Goal: Task Accomplishment & Management: Manage account settings

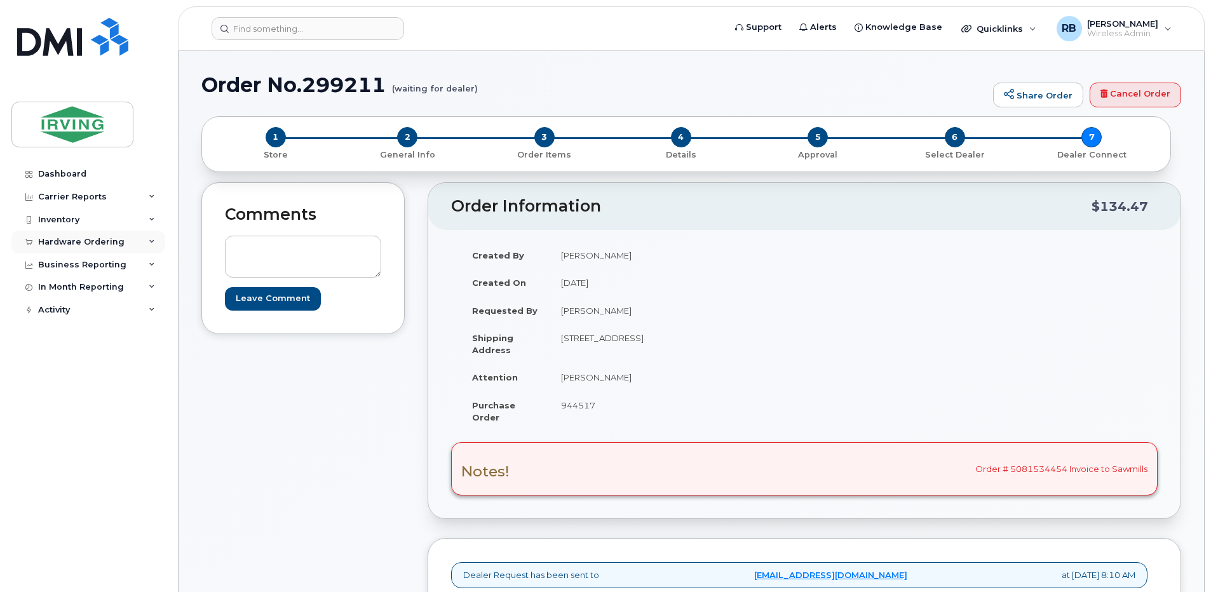
click at [71, 239] on div "Hardware Ordering" at bounding box center [81, 242] width 86 height 10
click at [50, 288] on div "Orders" at bounding box center [59, 289] width 31 height 11
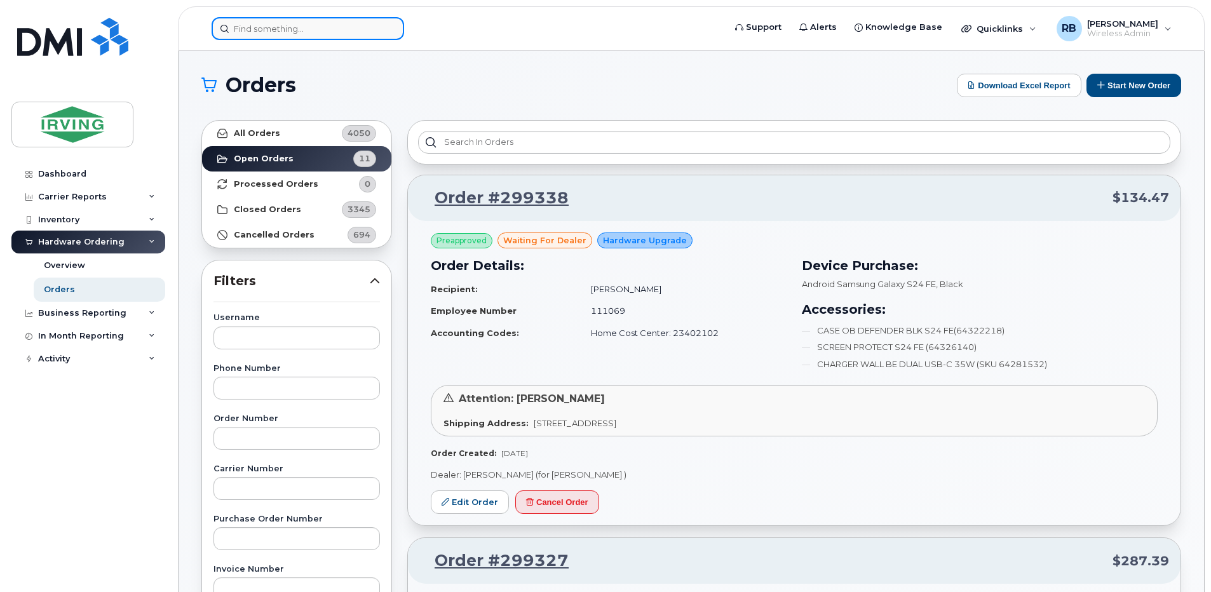
click at [268, 30] on input at bounding box center [308, 28] width 192 height 23
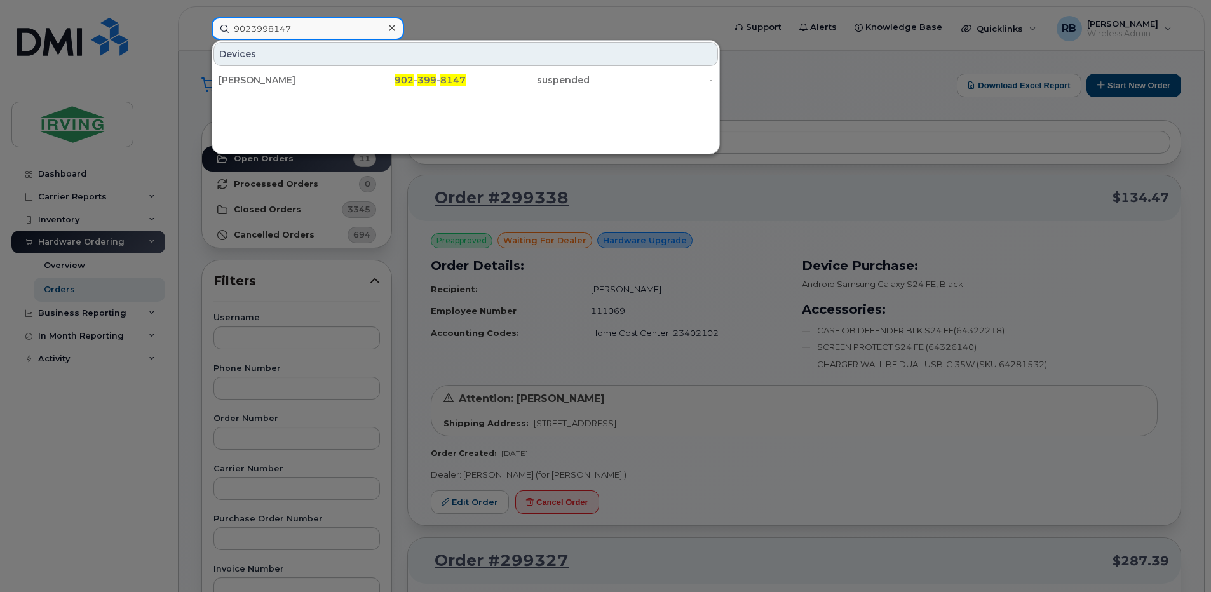
type input "9023998147"
click at [438, 23] on div at bounding box center [605, 296] width 1211 height 592
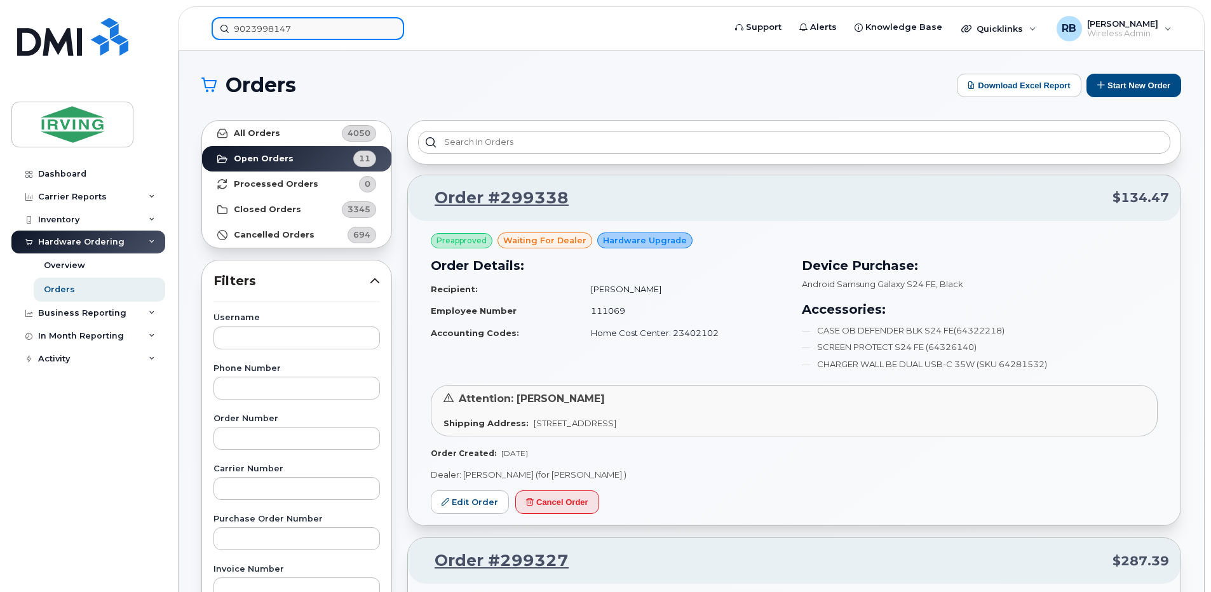
click at [340, 25] on input "9023998147" at bounding box center [308, 28] width 192 height 23
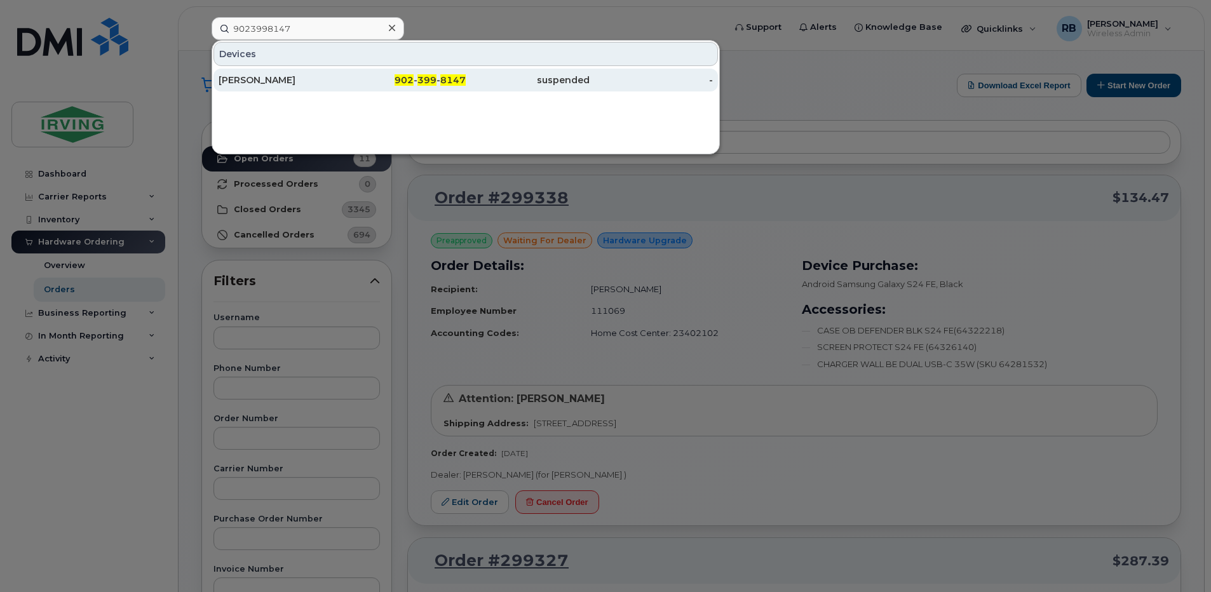
click at [276, 78] on div "Kamila Dibrova" at bounding box center [281, 80] width 124 height 13
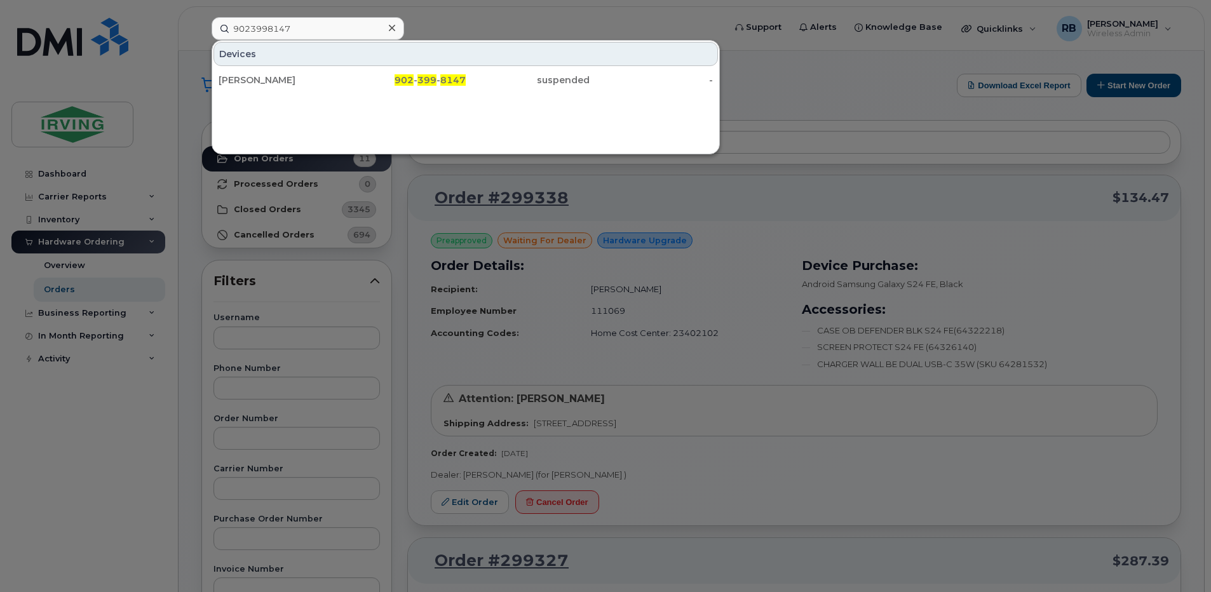
click at [178, 276] on div at bounding box center [605, 296] width 1211 height 592
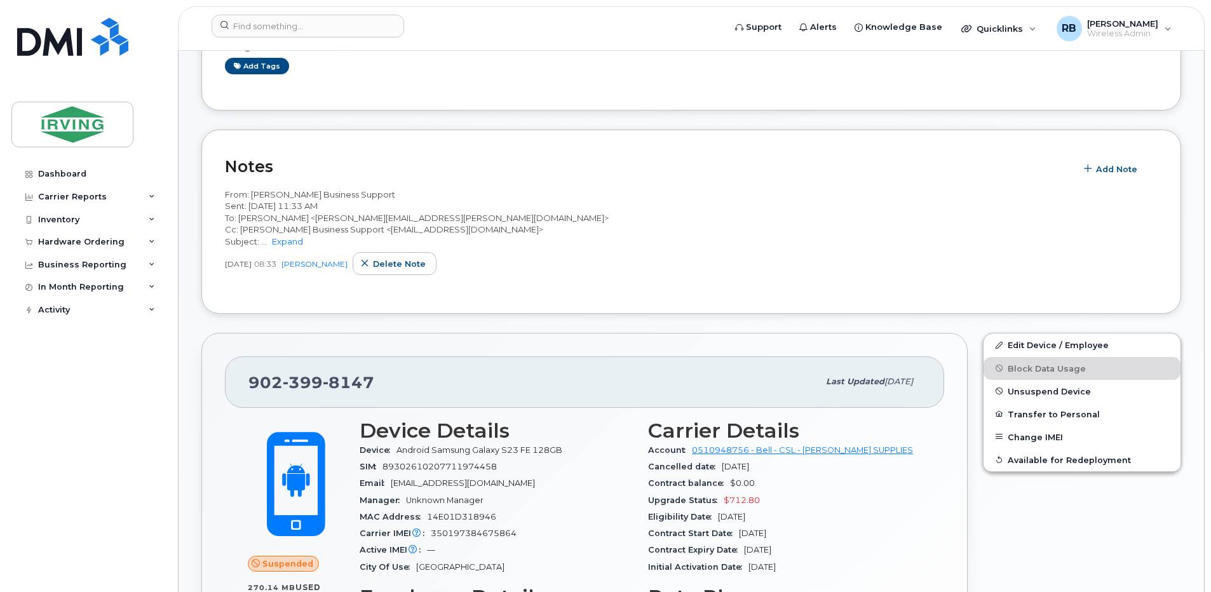
scroll to position [170, 0]
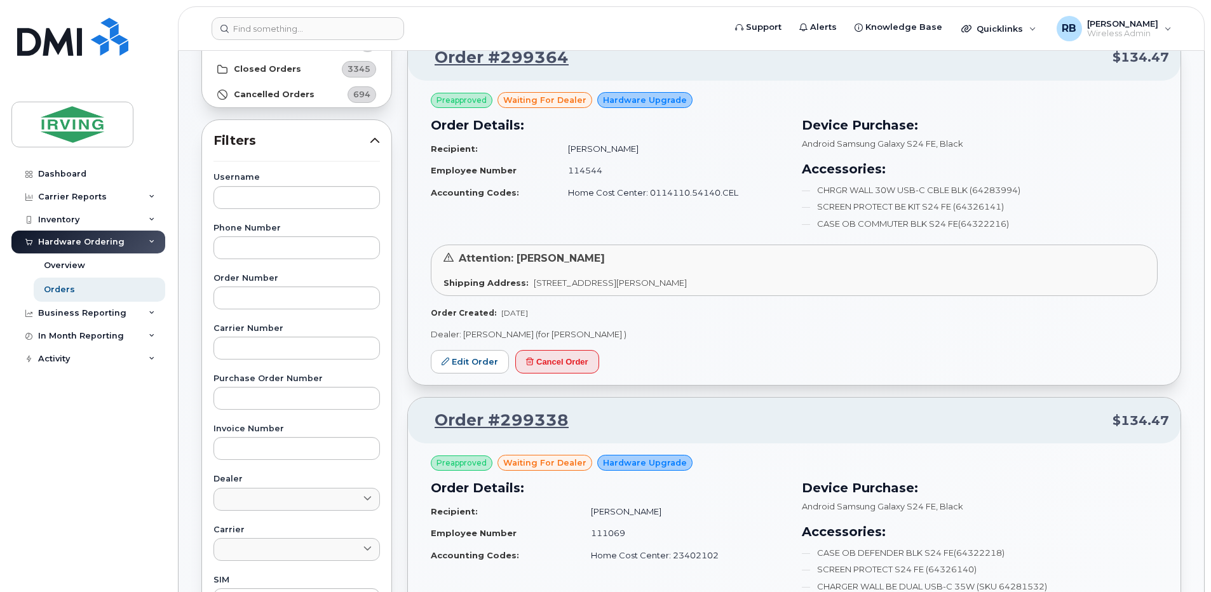
scroll to position [170, 0]
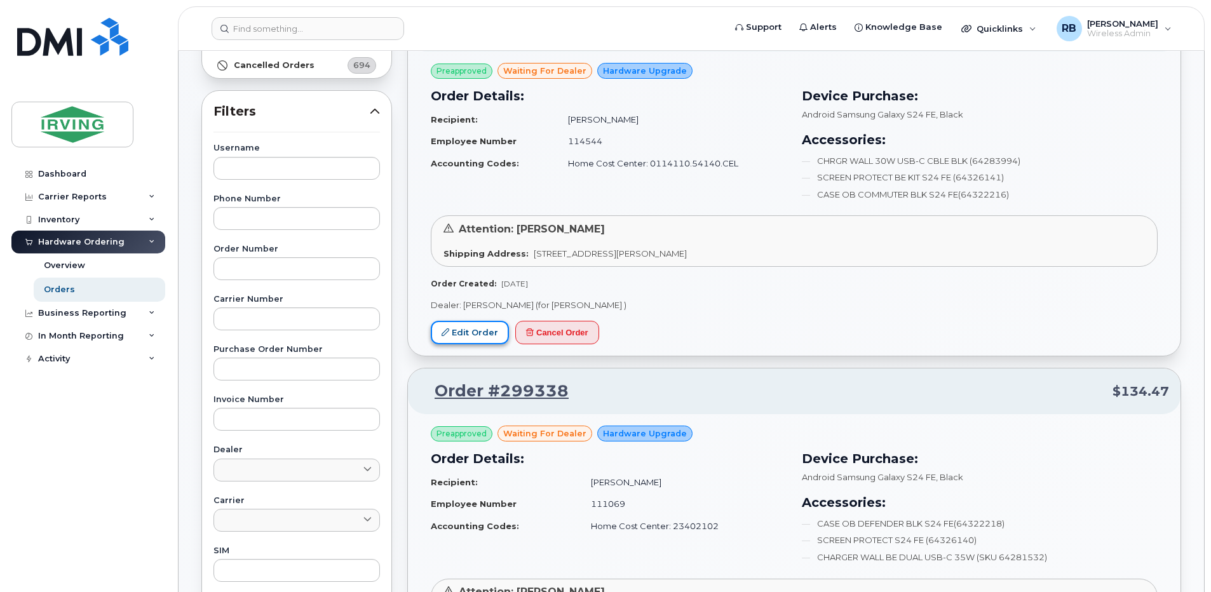
click at [475, 330] on link "Edit Order" at bounding box center [470, 333] width 78 height 24
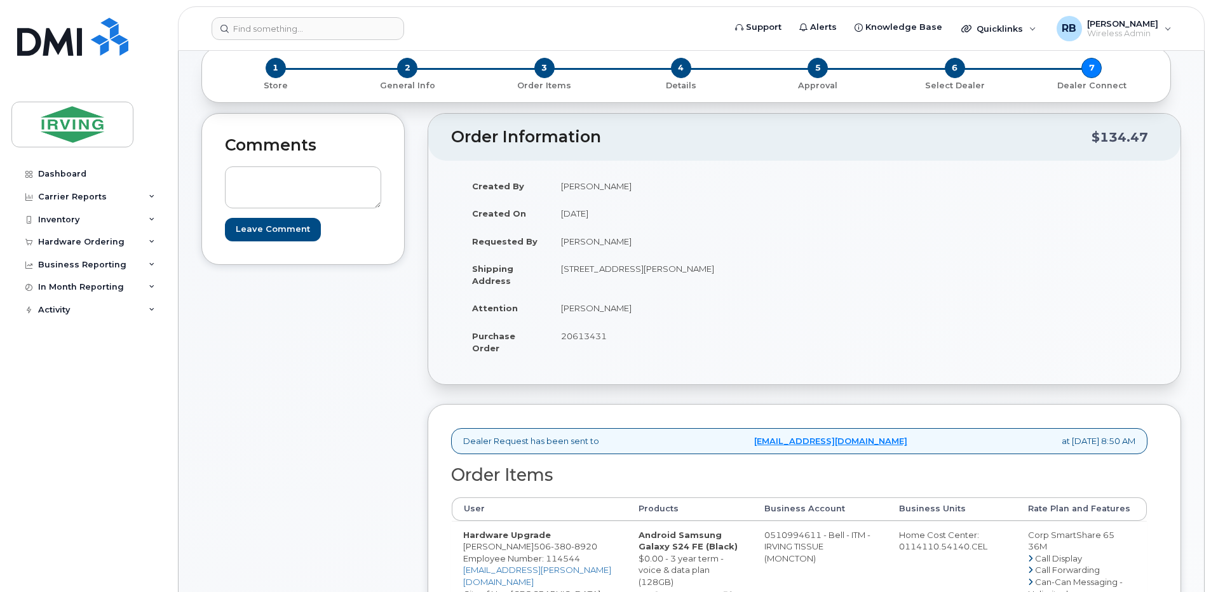
scroll to position [254, 0]
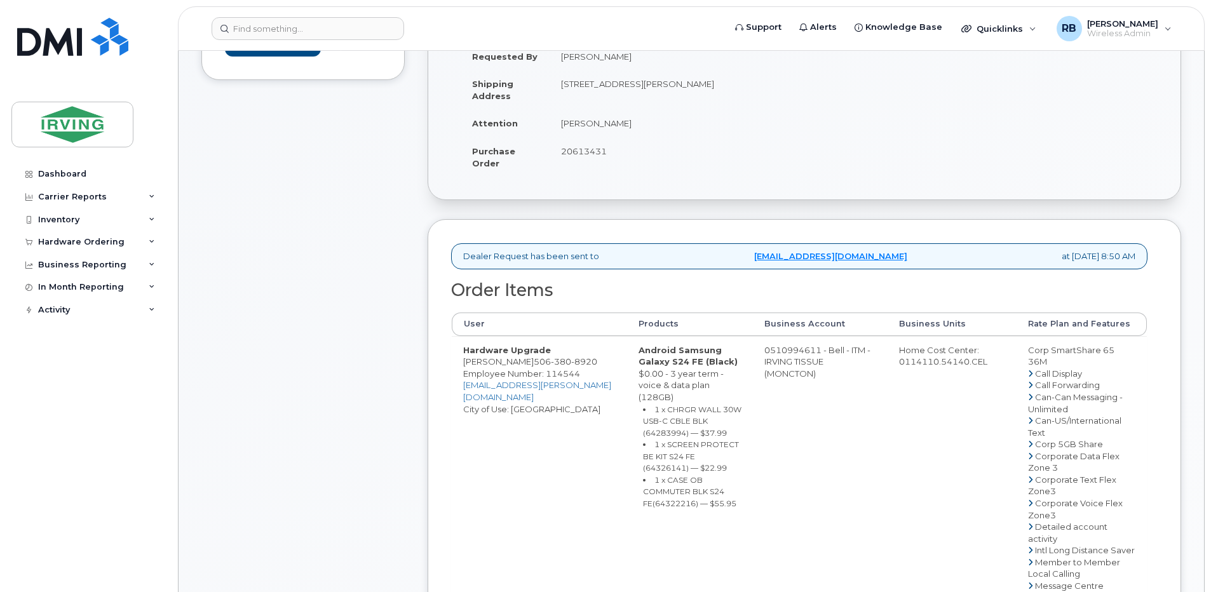
drag, startPoint x: 764, startPoint y: 360, endPoint x: 815, endPoint y: 360, distance: 50.8
copy td "510994611"
click at [384, 239] on div "Comments Leave Comment" at bounding box center [302, 516] width 203 height 1176
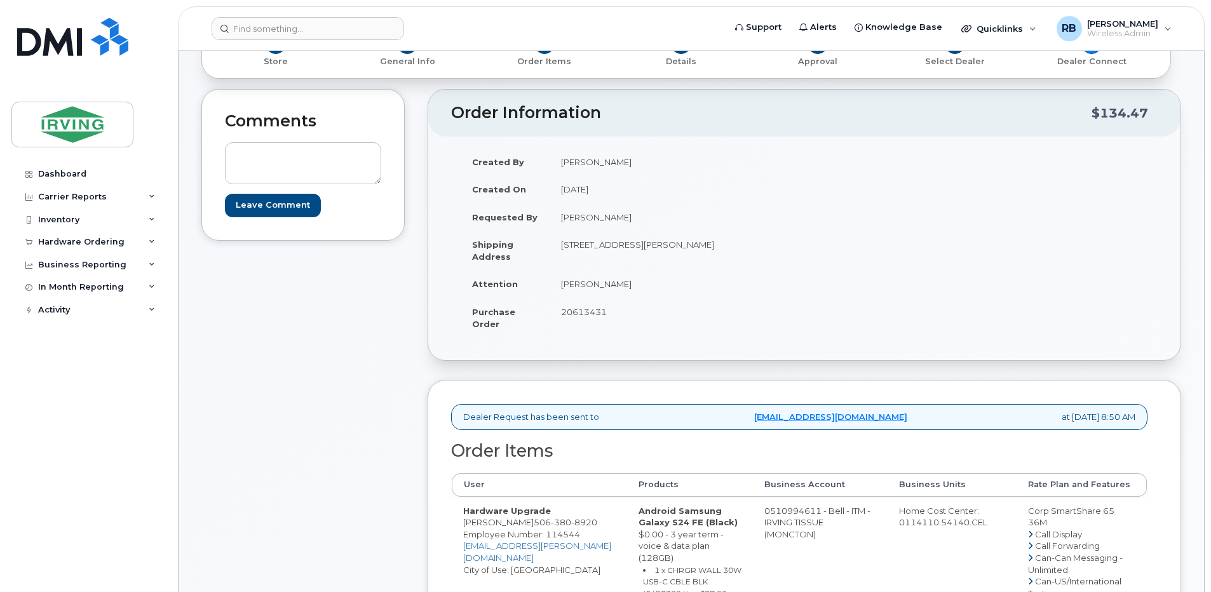
scroll to position [84, 0]
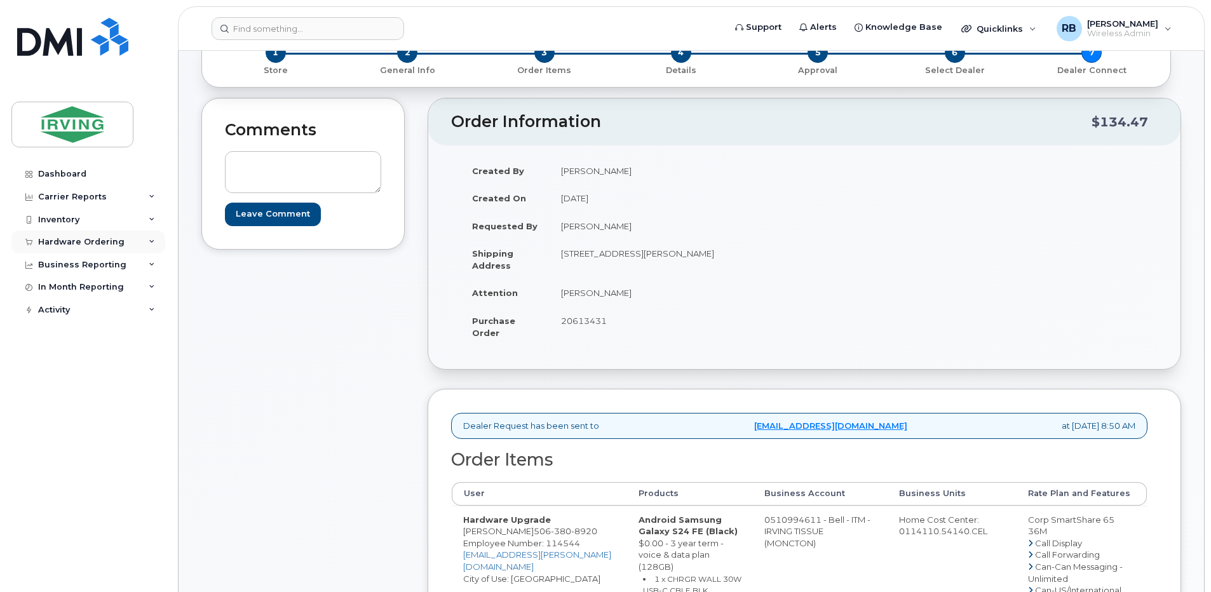
click at [64, 241] on div "Hardware Ordering" at bounding box center [81, 242] width 86 height 10
click at [55, 287] on div "Orders" at bounding box center [59, 289] width 31 height 11
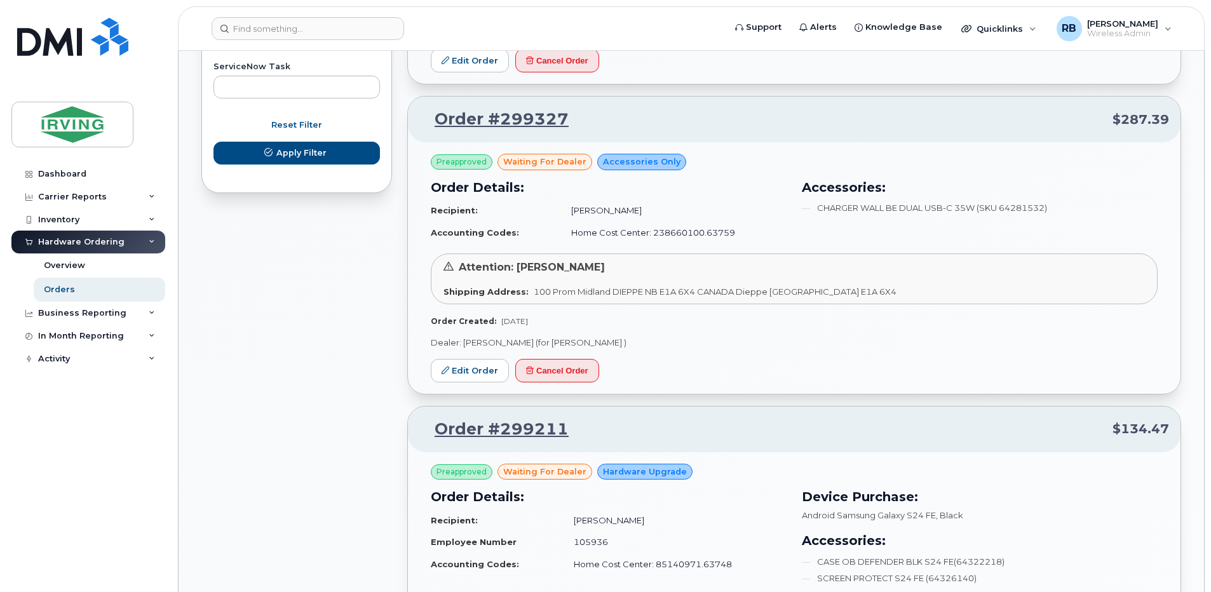
scroll to position [847, 0]
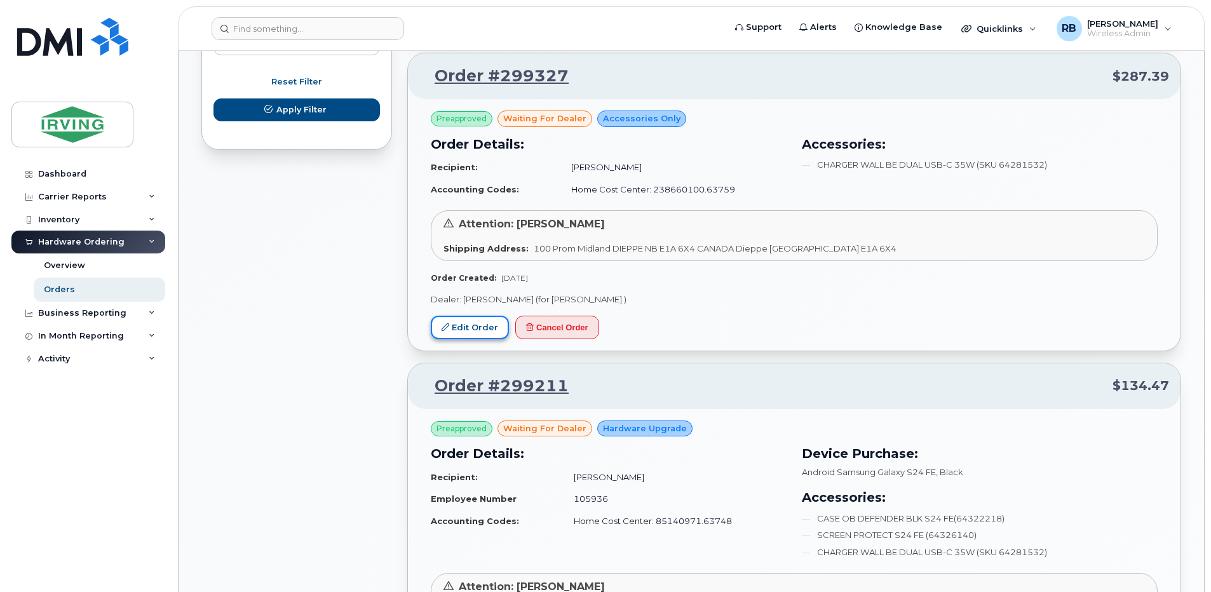
click at [482, 335] on link "Edit Order" at bounding box center [470, 328] width 78 height 24
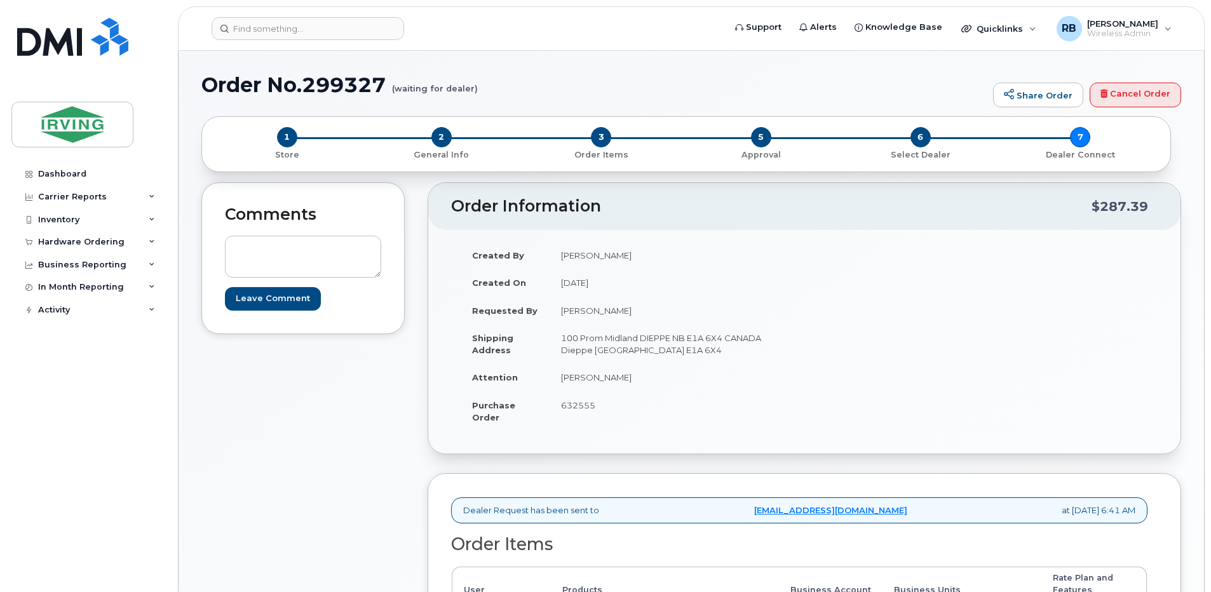
click at [416, 267] on div "Comments Leave Comment Order Information $287.39 Created By Jim Briggs Created …" at bounding box center [691, 492] width 980 height 621
